Goal: Task Accomplishment & Management: Complete application form

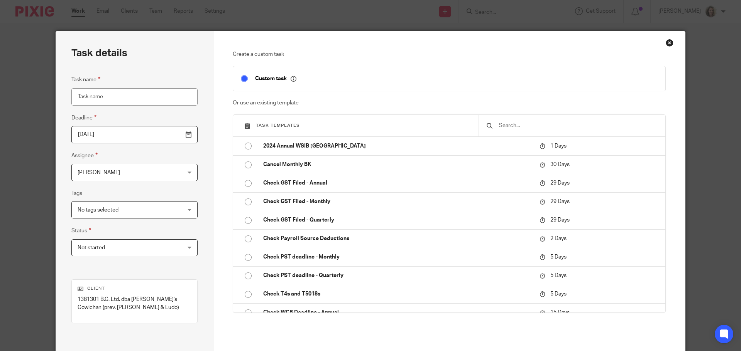
click at [552, 125] on input "text" at bounding box center [577, 126] width 159 height 8
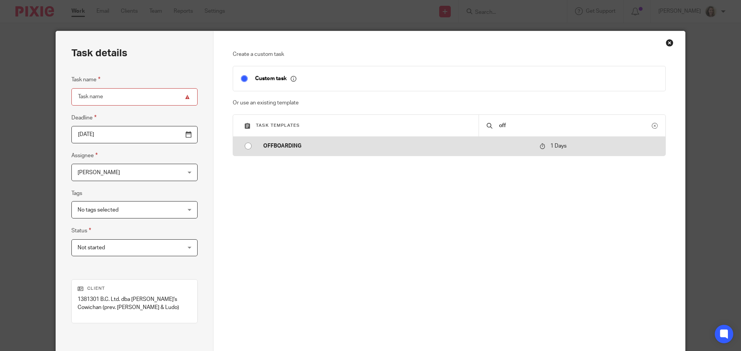
type input "off"
click at [284, 142] on p "OFFBOARDING" at bounding box center [397, 146] width 269 height 8
type input "2025-08-19"
type input "OFFBOARDING"
checkbox input "false"
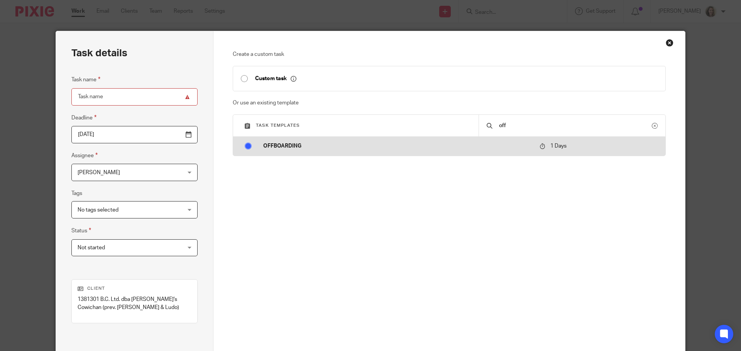
radio input "true"
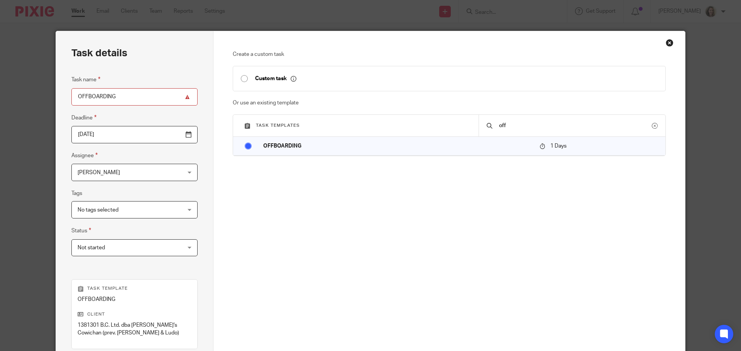
click at [133, 97] on input "OFFBOARDING" at bounding box center [134, 96] width 126 height 17
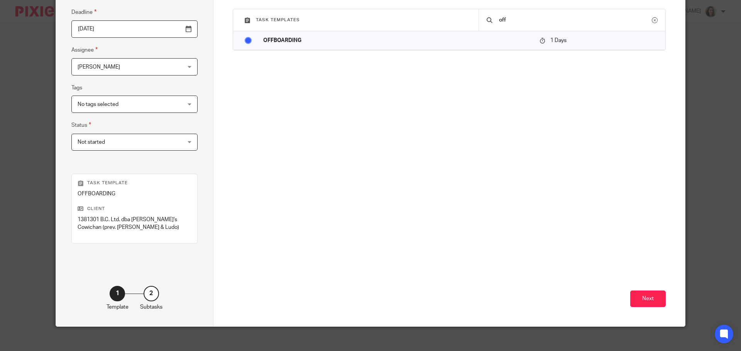
scroll to position [112, 0]
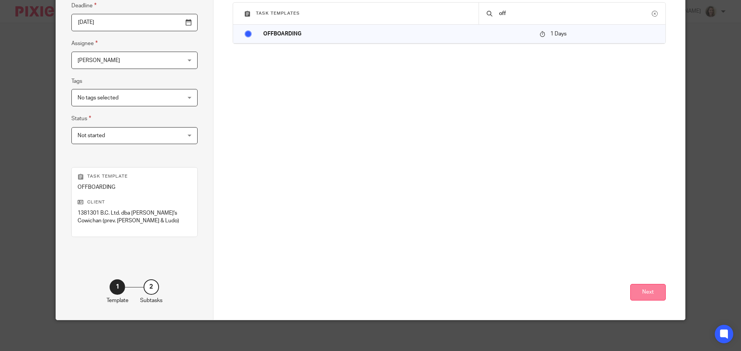
type input "OFFBOARDING - Aug 31 2025"
click at [644, 289] on button "Next" at bounding box center [647, 292] width 35 height 17
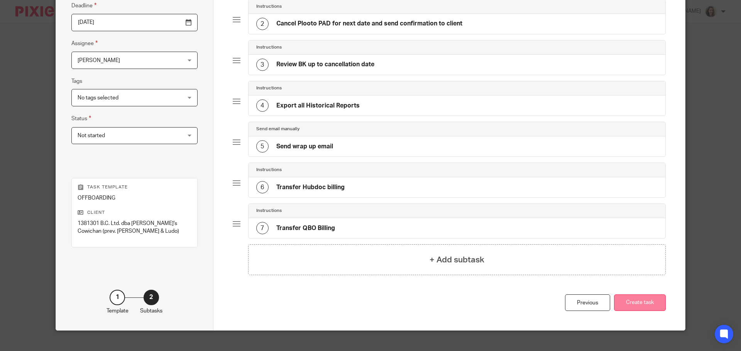
click at [636, 303] on button "Create task" at bounding box center [640, 303] width 52 height 17
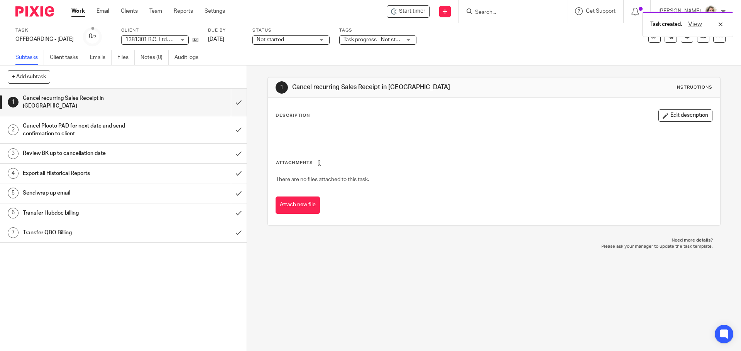
click at [521, 14] on div "Task created. View" at bounding box center [551, 22] width 363 height 29
click at [500, 13] on div "Task created. View" at bounding box center [551, 22] width 363 height 29
click at [500, 13] on input "Search" at bounding box center [508, 12] width 69 height 7
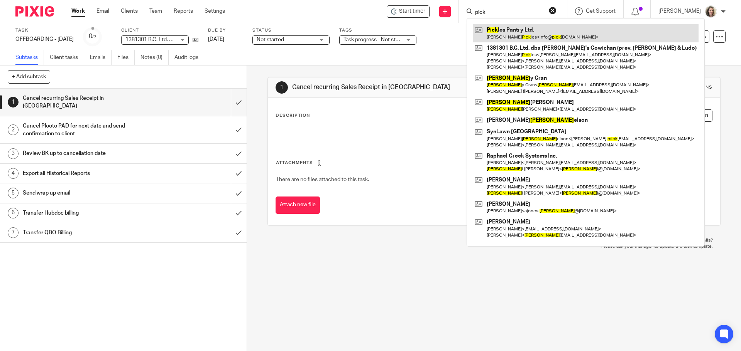
type input "pick"
drag, startPoint x: 532, startPoint y: 30, endPoint x: 533, endPoint y: 35, distance: 5.1
click at [532, 30] on link at bounding box center [586, 33] width 226 height 18
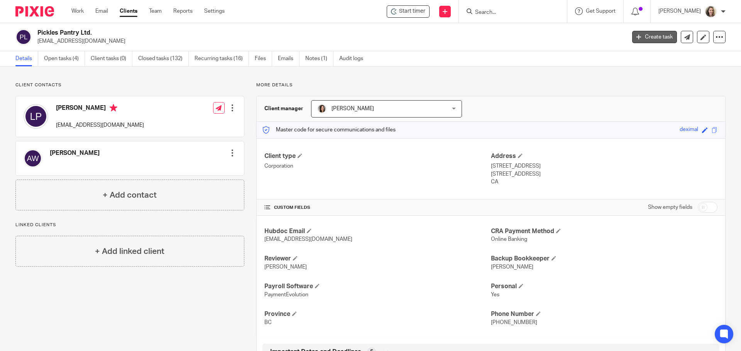
click at [658, 39] on link "Create task" at bounding box center [654, 37] width 45 height 12
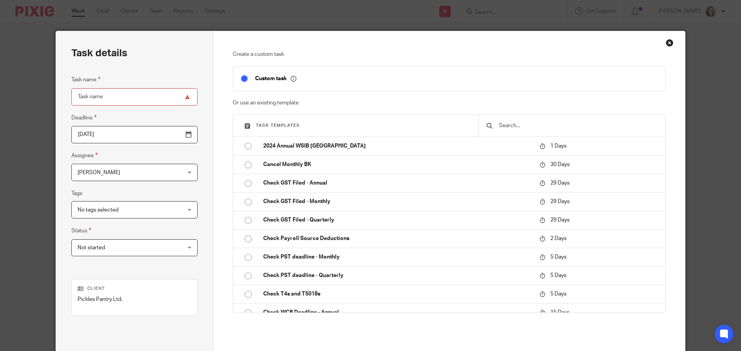
click at [531, 129] on input "text" at bounding box center [577, 126] width 159 height 8
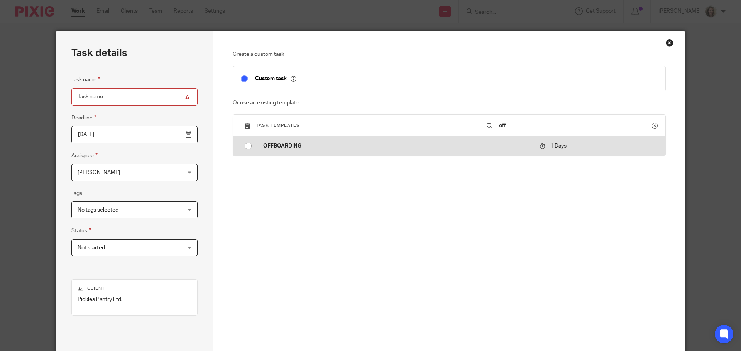
type input "off"
click at [258, 145] on td "OFFBOARDING" at bounding box center [395, 146] width 280 height 19
type input "2025-08-19"
type input "OFFBOARDING"
checkbox input "false"
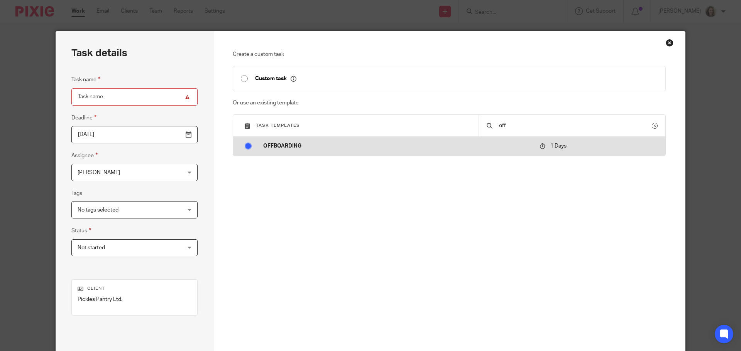
radio input "true"
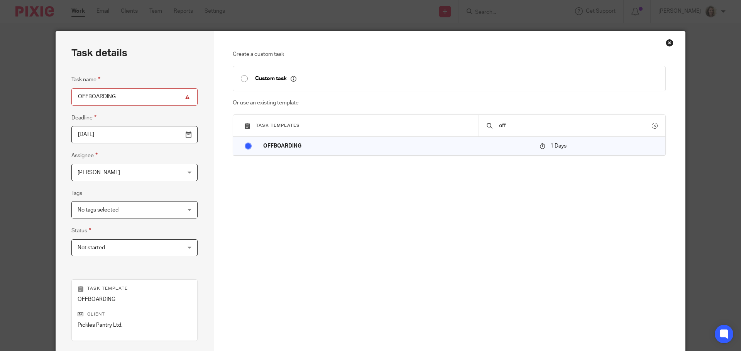
click at [122, 96] on input "OFFBOARDING" at bounding box center [134, 96] width 126 height 17
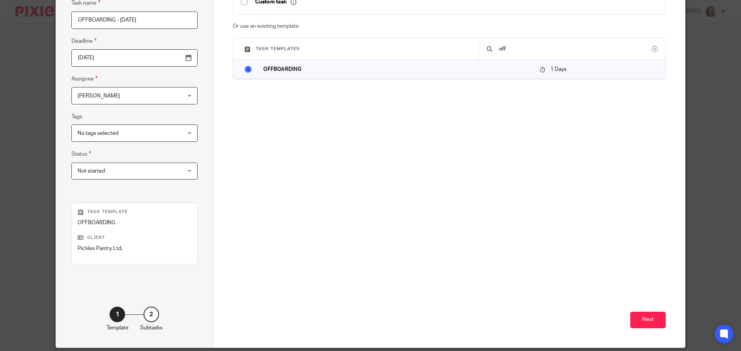
scroll to position [77, 0]
type input "OFFBOARDING - Aug 31 2025"
click at [648, 319] on button "Next" at bounding box center [647, 320] width 35 height 17
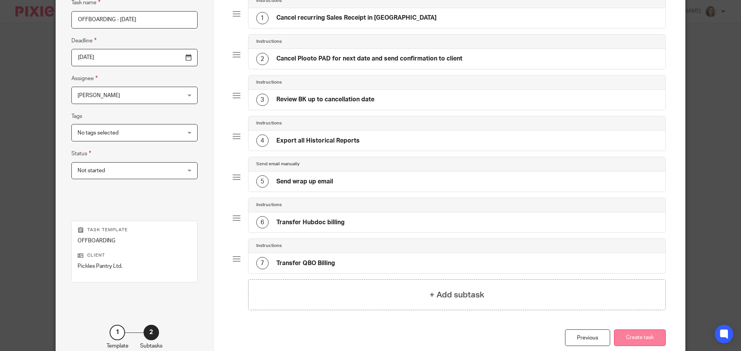
click at [638, 335] on button "Create task" at bounding box center [640, 338] width 52 height 17
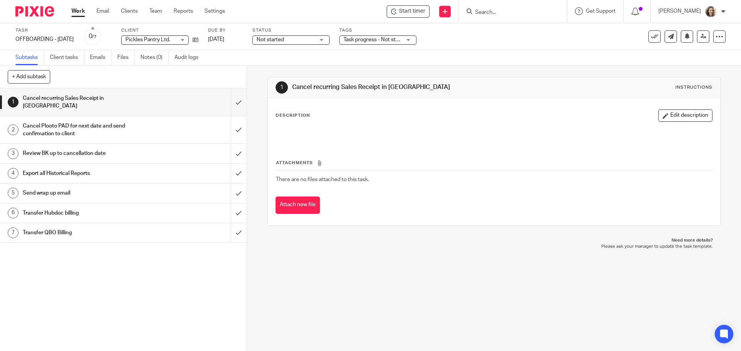
click at [80, 9] on link "Work" at bounding box center [78, 11] width 14 height 8
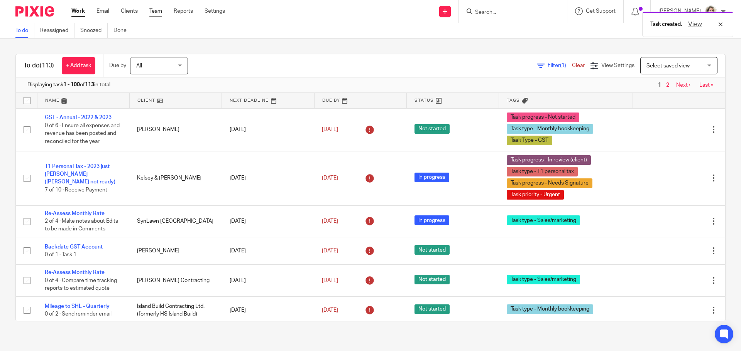
click at [160, 10] on link "Team" at bounding box center [155, 11] width 13 height 8
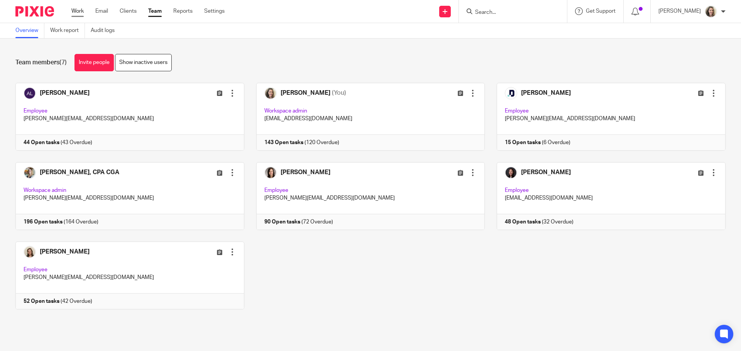
click at [76, 12] on link "Work" at bounding box center [77, 11] width 12 height 8
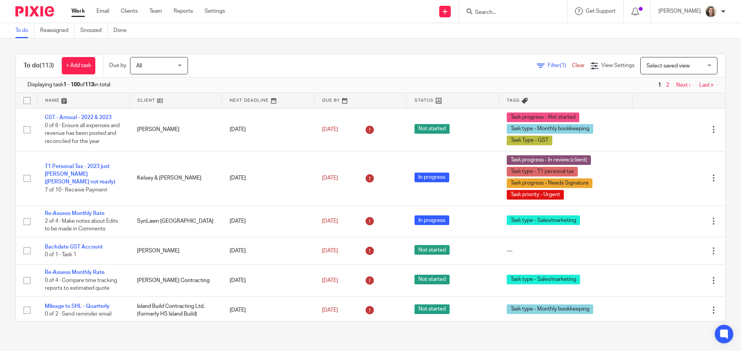
click at [520, 10] on input "Search" at bounding box center [508, 12] width 69 height 7
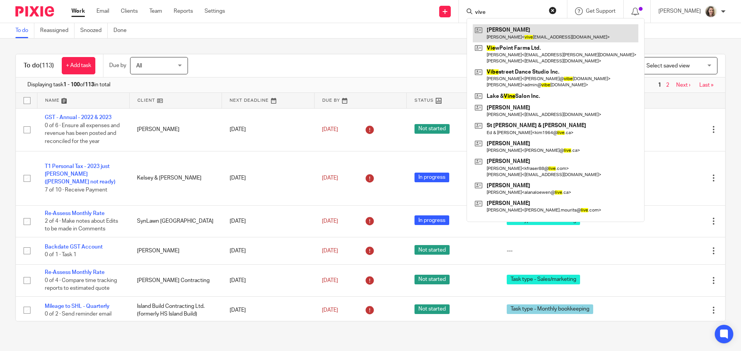
type input "vive"
click at [517, 26] on link at bounding box center [556, 33] width 166 height 18
click at [518, 32] on link at bounding box center [556, 33] width 166 height 18
